Goal: Task Accomplishment & Management: Manage account settings

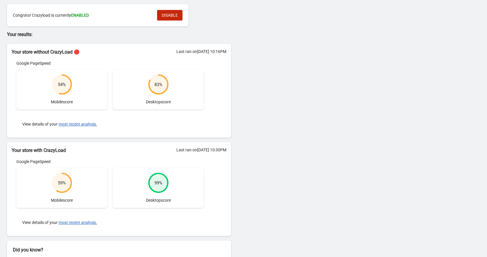
scroll to position [29, 0]
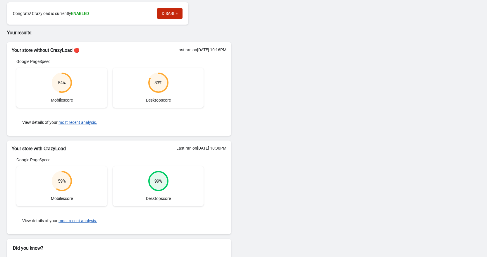
click at [50, 87] on div "54 % Mobile score" at bounding box center [61, 88] width 91 height 40
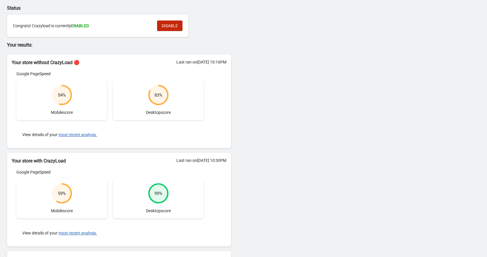
scroll to position [0, 0]
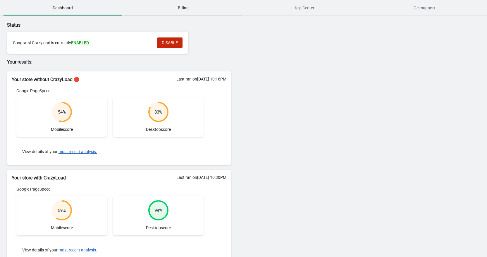
click at [188, 6] on span "Billing" at bounding box center [183, 8] width 118 height 11
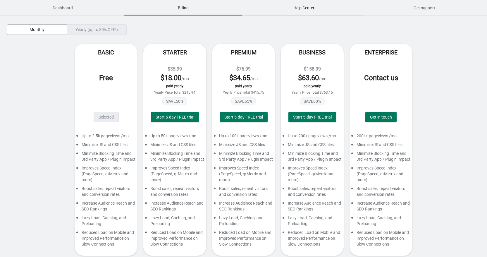
click at [317, 6] on span "Help Center" at bounding box center [304, 8] width 118 height 11
